Goal: Information Seeking & Learning: Learn about a topic

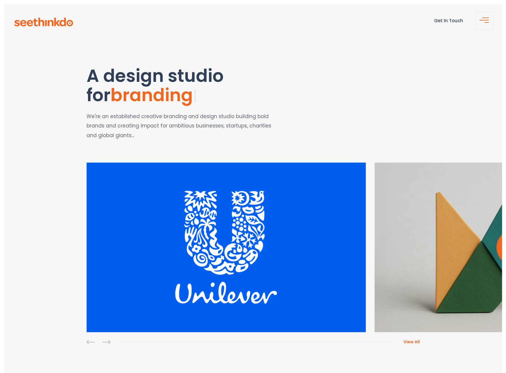
click at [457, 240] on div "View Project" at bounding box center [513, 246] width 279 height 169
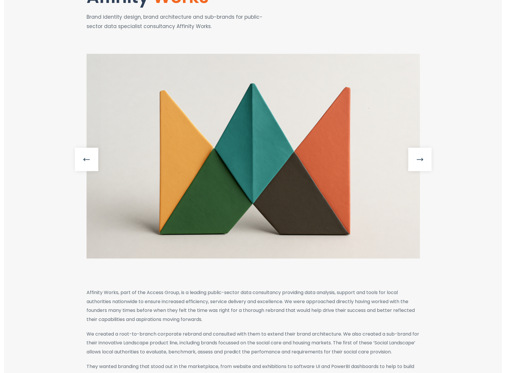
scroll to position [80, 0]
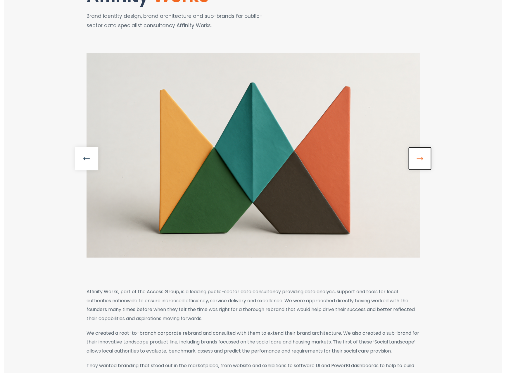
click at [415, 158] on link at bounding box center [419, 158] width 23 height 23
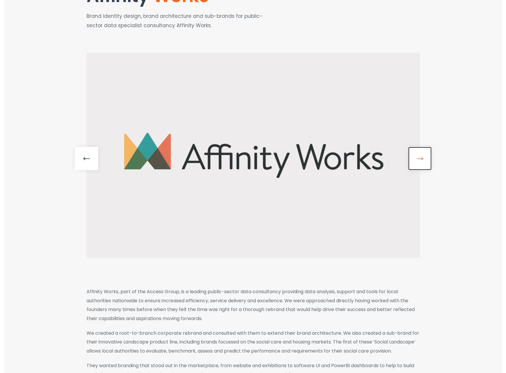
click at [415, 158] on link at bounding box center [419, 158] width 23 height 23
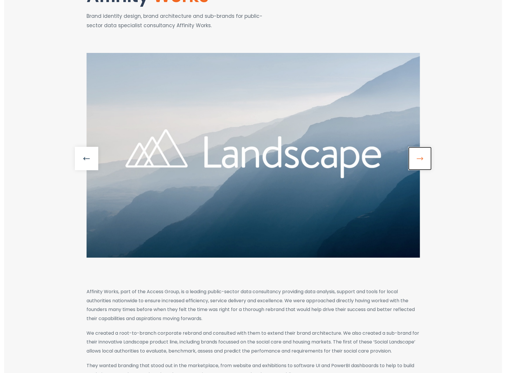
click at [415, 158] on link at bounding box center [419, 158] width 23 height 23
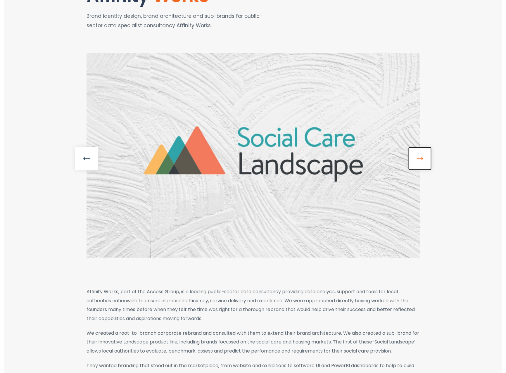
click at [415, 158] on link at bounding box center [419, 158] width 23 height 23
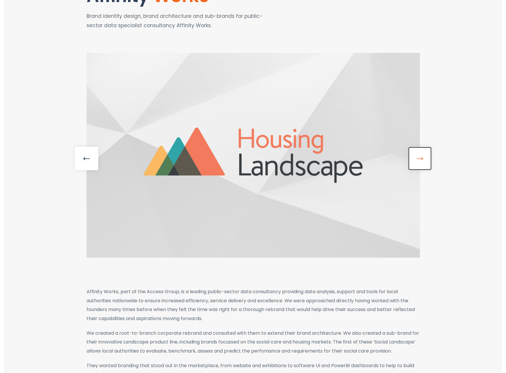
click at [415, 158] on link at bounding box center [419, 158] width 23 height 23
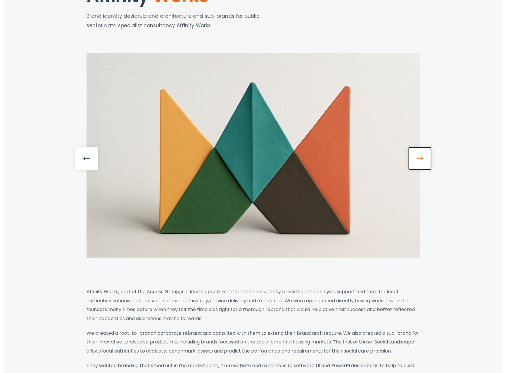
click at [415, 158] on link at bounding box center [419, 158] width 23 height 23
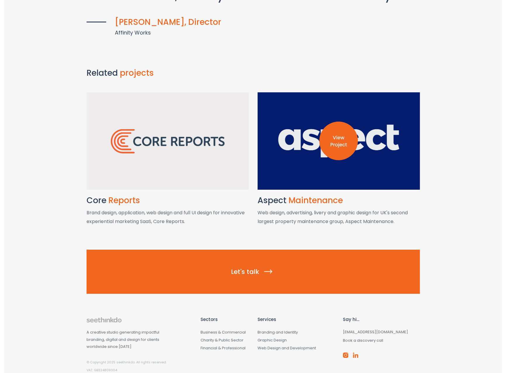
scroll to position [757, 0]
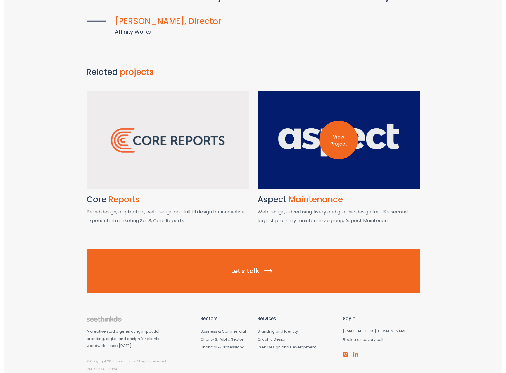
click at [335, 145] on img at bounding box center [338, 140] width 39 height 39
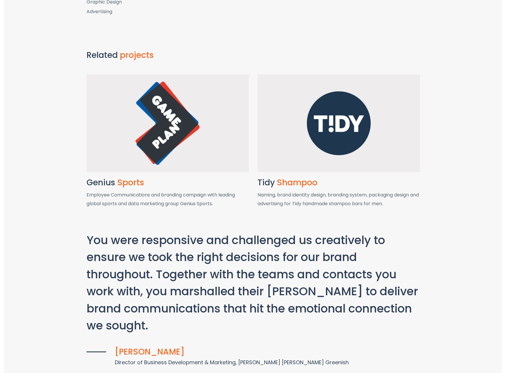
scroll to position [900, 0]
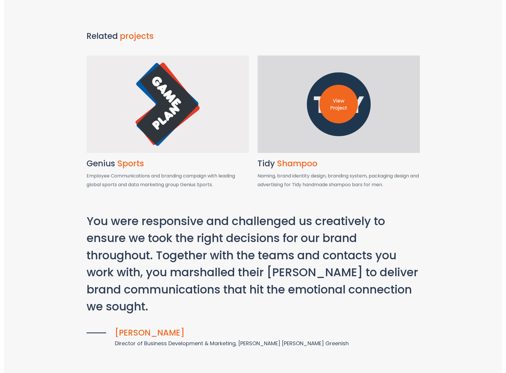
click at [336, 123] on img at bounding box center [338, 104] width 39 height 39
